Goal: Information Seeking & Learning: Learn about a topic

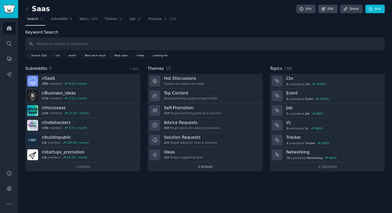
click at [201, 169] on link "+ 4 more" at bounding box center [204, 166] width 115 height 9
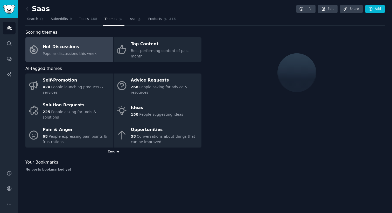
click at [115, 148] on div "2 more" at bounding box center [113, 152] width 176 height 8
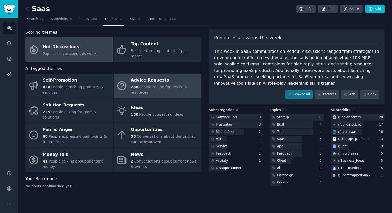
click at [172, 84] on div "268 People asking for advice & resources" at bounding box center [165, 89] width 68 height 11
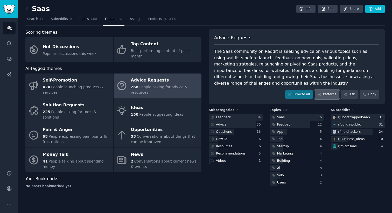
click at [331, 94] on link "Patterns" at bounding box center [326, 94] width 24 height 9
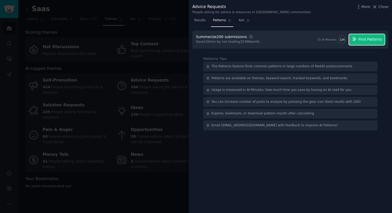
click at [376, 42] on span "Find Patterns" at bounding box center [370, 39] width 24 height 5
